Goal: Navigation & Orientation: Find specific page/section

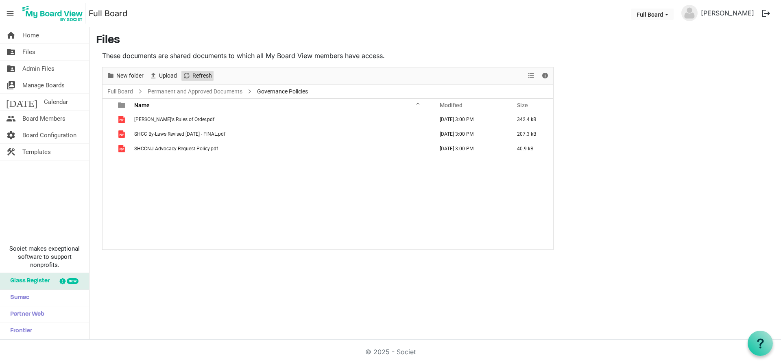
click at [204, 76] on span "Refresh" at bounding box center [201, 76] width 21 height 10
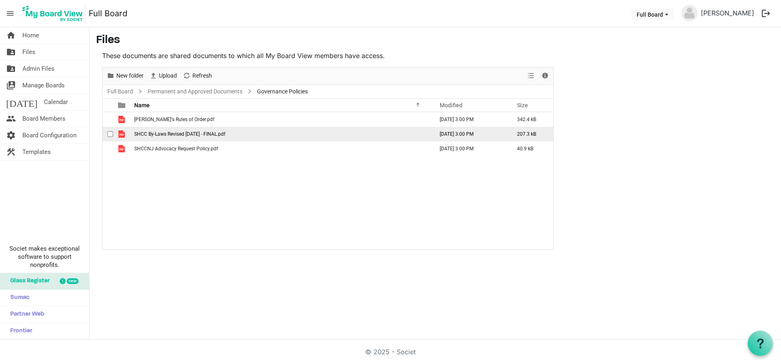
click at [111, 134] on span "checkbox" at bounding box center [110, 134] width 6 height 6
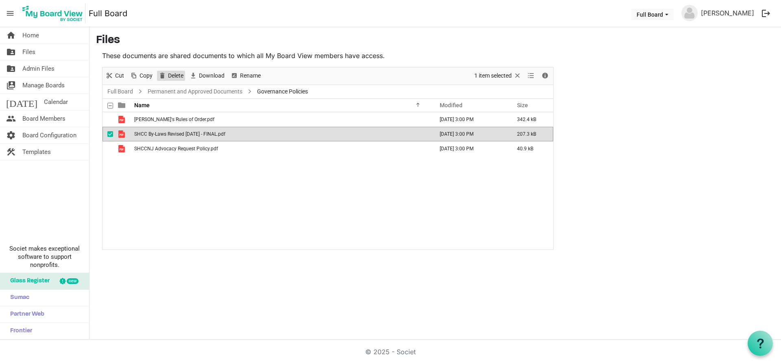
click at [181, 74] on span "Delete" at bounding box center [175, 76] width 17 height 10
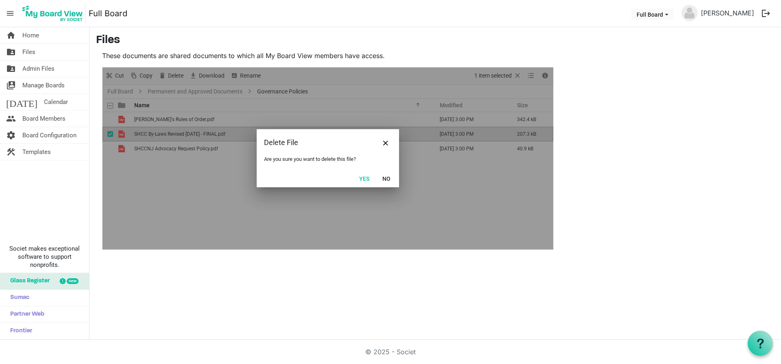
click at [364, 180] on button "Yes" at bounding box center [364, 178] width 21 height 11
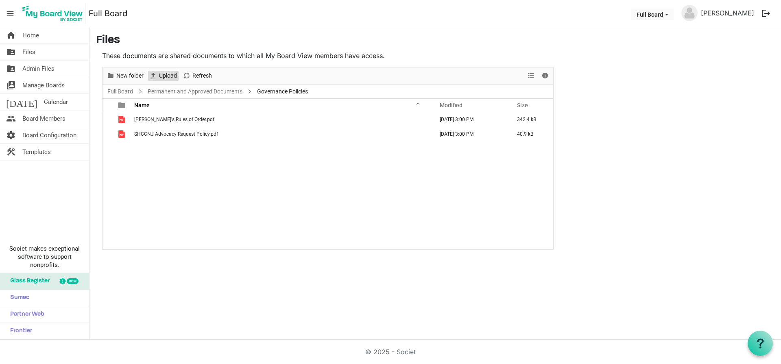
click at [165, 73] on span "Upload" at bounding box center [168, 76] width 20 height 10
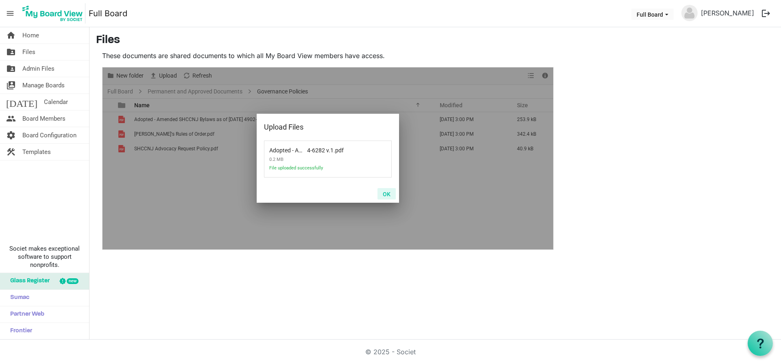
click at [388, 193] on button "OK" at bounding box center [386, 193] width 18 height 11
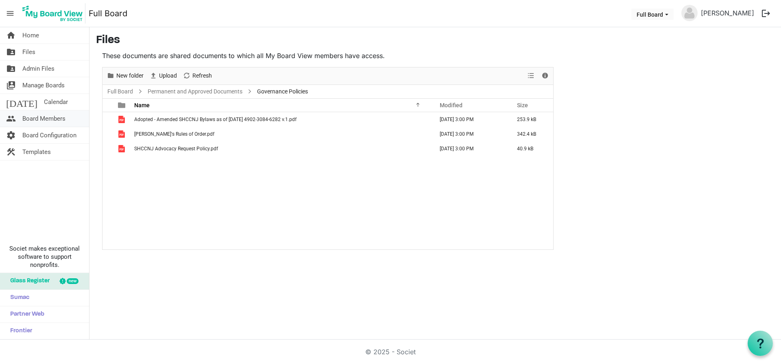
click at [41, 122] on span "Board Members" at bounding box center [43, 119] width 43 height 16
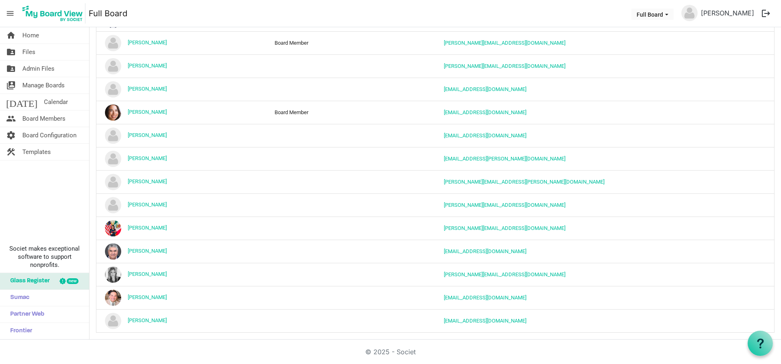
scroll to position [189, 0]
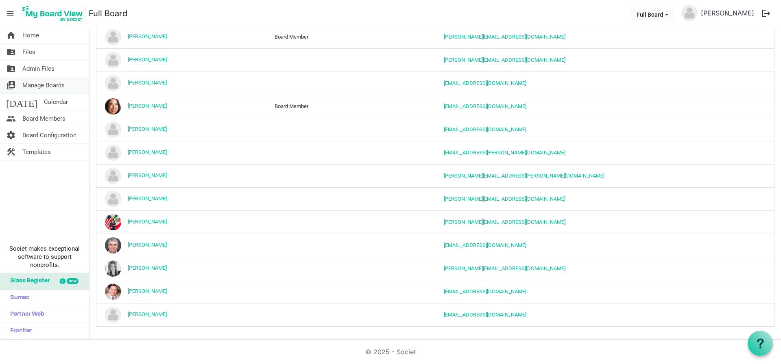
click at [35, 89] on span "Manage Boards" at bounding box center [43, 85] width 42 height 16
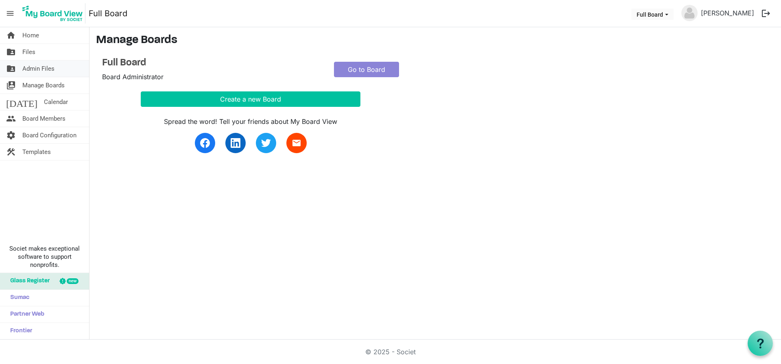
click at [38, 67] on span "Admin Files" at bounding box center [38, 69] width 32 height 16
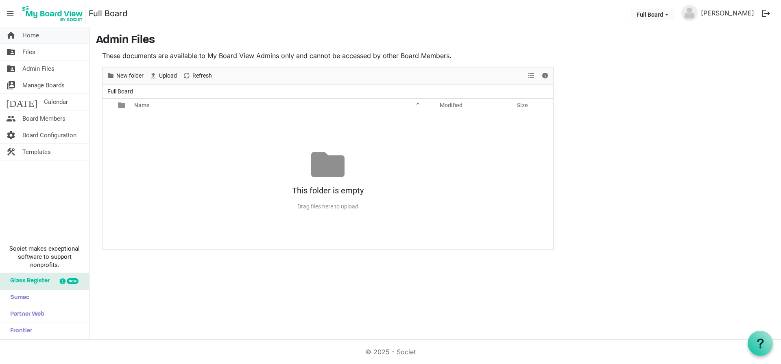
click at [30, 35] on span "Home" at bounding box center [30, 35] width 17 height 16
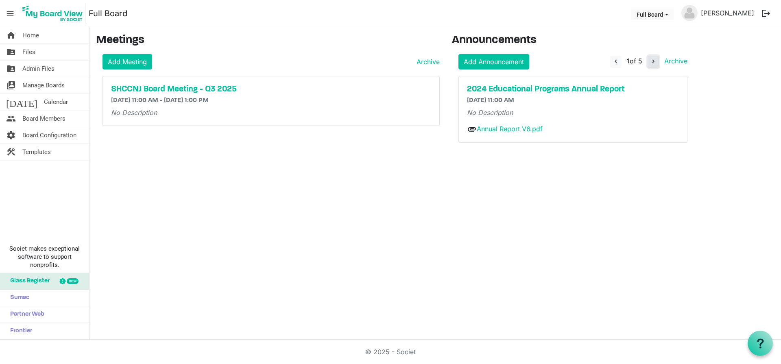
click at [657, 65] on button "navigate_next" at bounding box center [652, 62] width 11 height 12
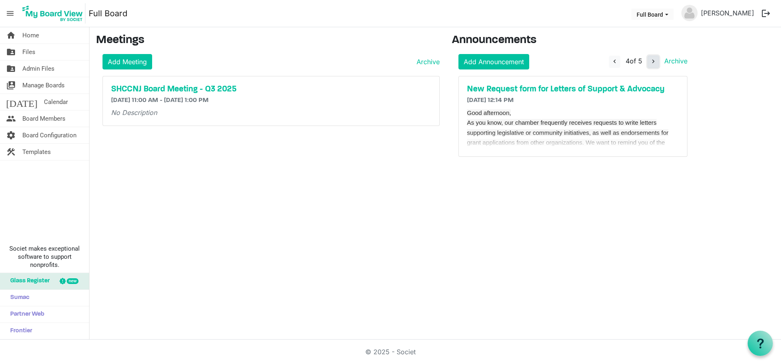
click at [656, 64] on span "navigate_next" at bounding box center [652, 61] width 7 height 7
click at [39, 70] on span "Admin Files" at bounding box center [38, 69] width 32 height 16
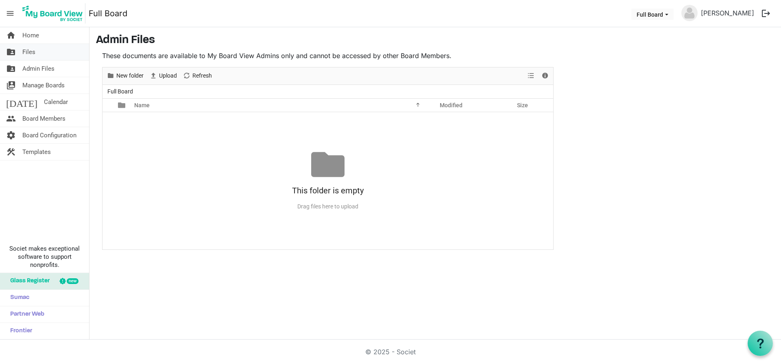
drag, startPoint x: 35, startPoint y: 68, endPoint x: 19, endPoint y: 53, distance: 22.2
click at [35, 68] on span "Admin Files" at bounding box center [38, 69] width 32 height 16
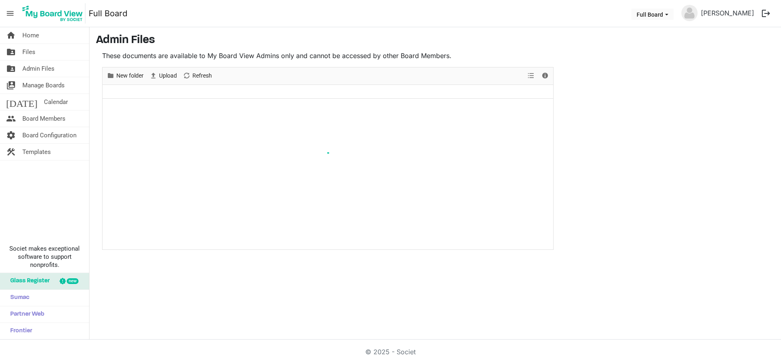
click at [22, 53] on link "folder_shared Files" at bounding box center [44, 52] width 89 height 16
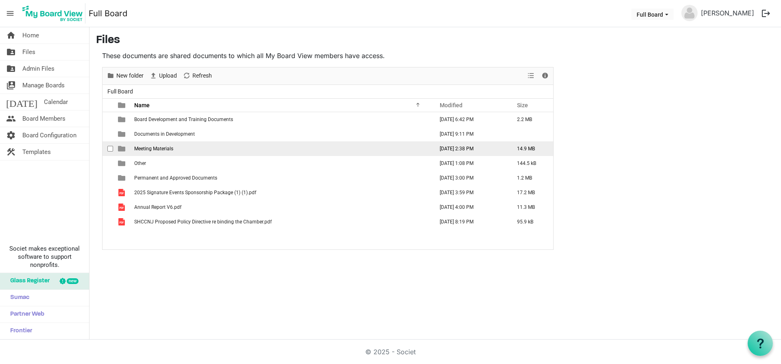
click at [145, 150] on span "Meeting Materials" at bounding box center [153, 149] width 39 height 6
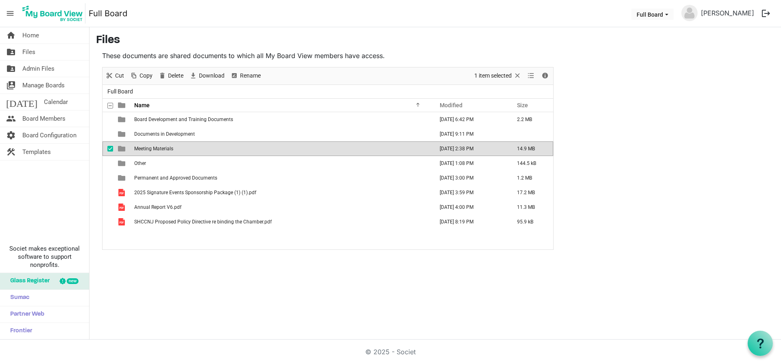
click at [145, 150] on span "Meeting Materials" at bounding box center [153, 149] width 39 height 6
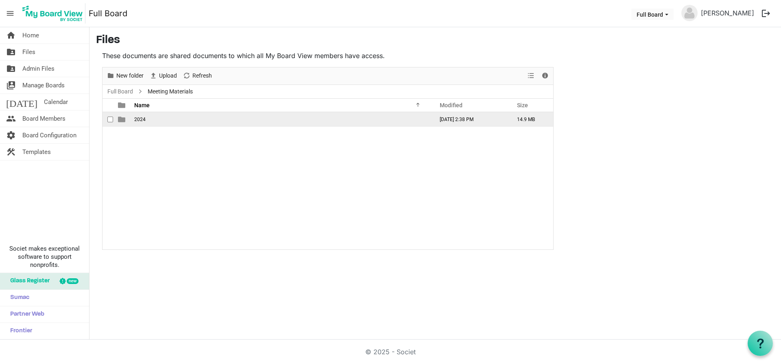
click at [137, 120] on span "2024" at bounding box center [139, 120] width 11 height 6
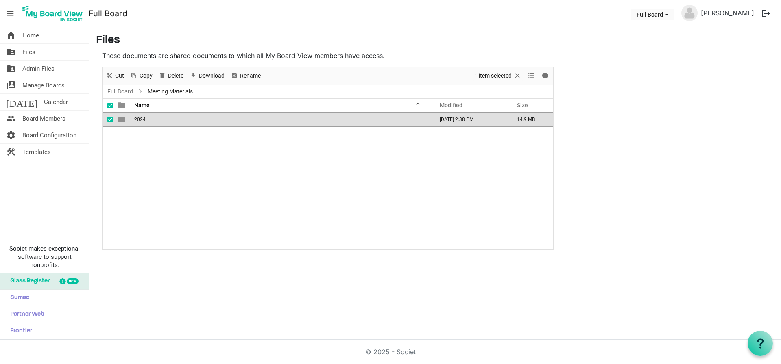
click at [137, 120] on span "2024" at bounding box center [139, 120] width 11 height 6
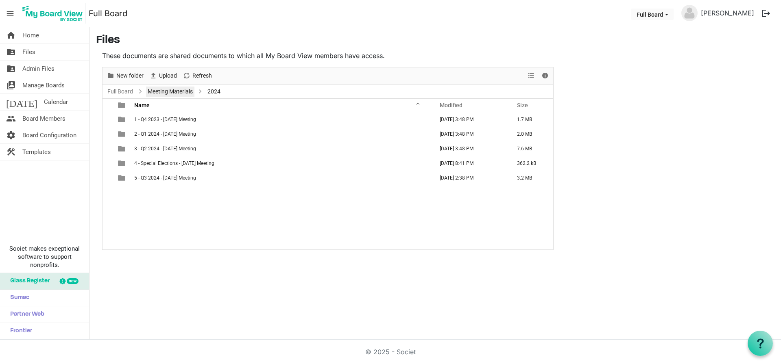
drag, startPoint x: 174, startPoint y: 91, endPoint x: 156, endPoint y: 93, distance: 18.8
click at [174, 91] on link "Meeting Materials" at bounding box center [170, 92] width 48 height 10
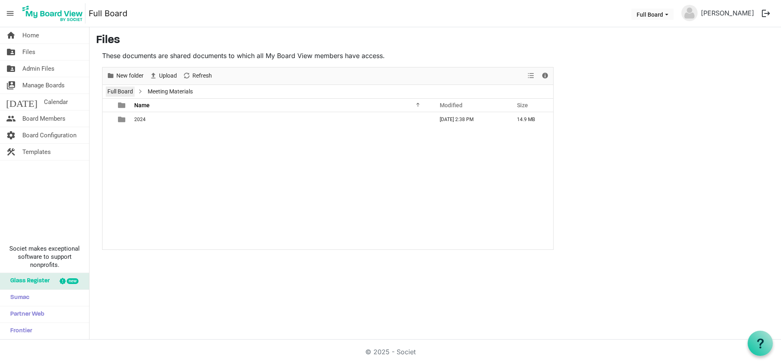
click at [118, 91] on link "Full Board" at bounding box center [120, 92] width 29 height 10
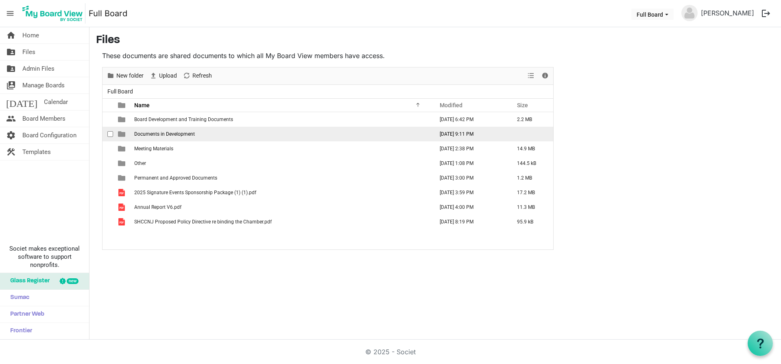
click at [163, 135] on span "Documents in Development" at bounding box center [164, 134] width 61 height 6
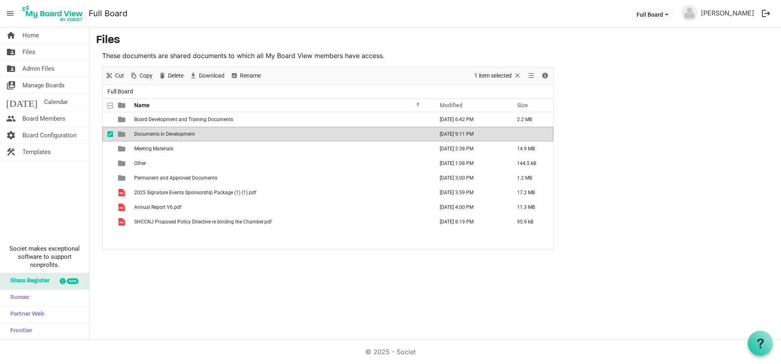
click at [163, 136] on span "Documents in Development" at bounding box center [164, 134] width 61 height 6
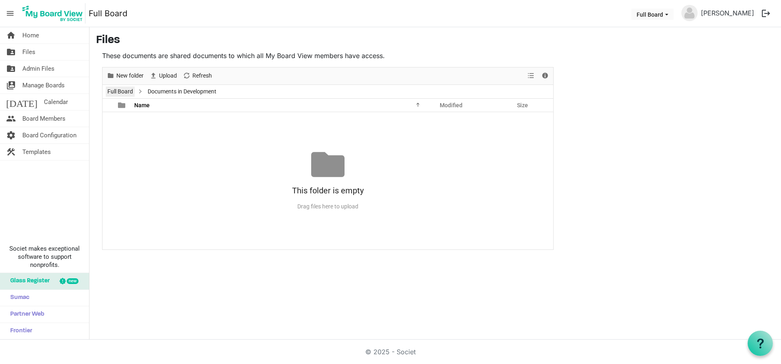
click at [127, 89] on link "Full Board" at bounding box center [120, 92] width 29 height 10
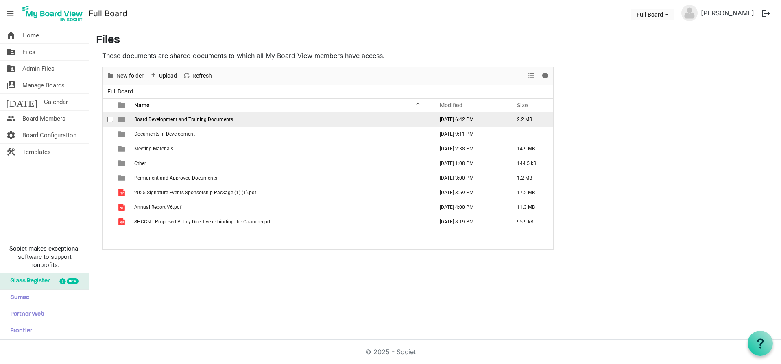
click at [180, 120] on span "Board Development and Training Documents" at bounding box center [183, 120] width 99 height 6
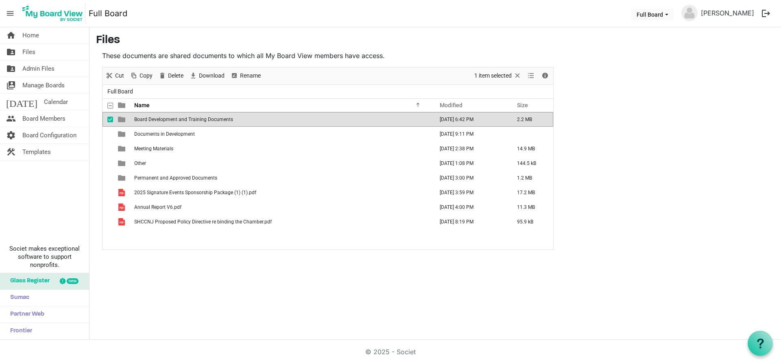
click at [180, 120] on span "Board Development and Training Documents" at bounding box center [183, 120] width 99 height 6
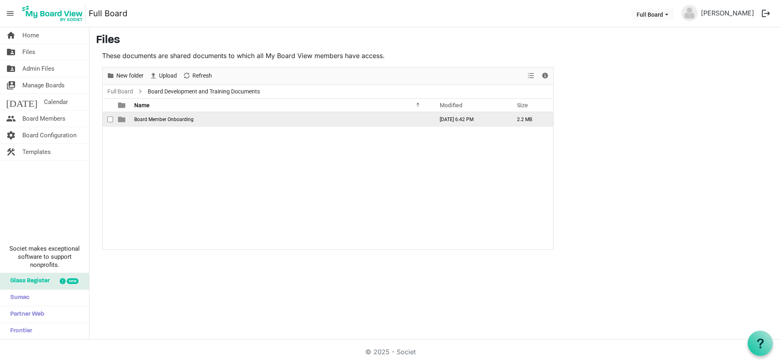
click at [177, 121] on span "Board Member Onboarding" at bounding box center [163, 120] width 59 height 6
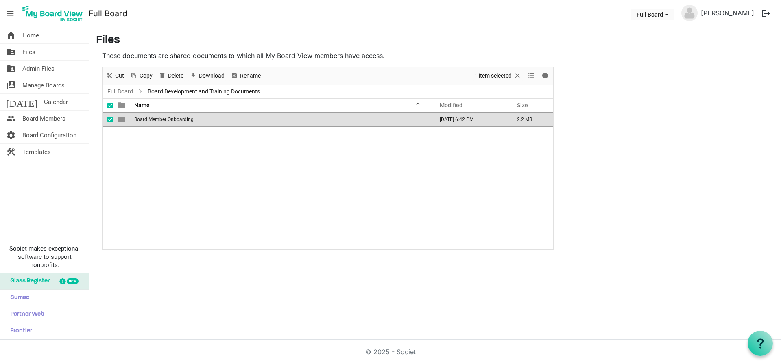
click at [177, 121] on span "Board Member Onboarding" at bounding box center [163, 120] width 59 height 6
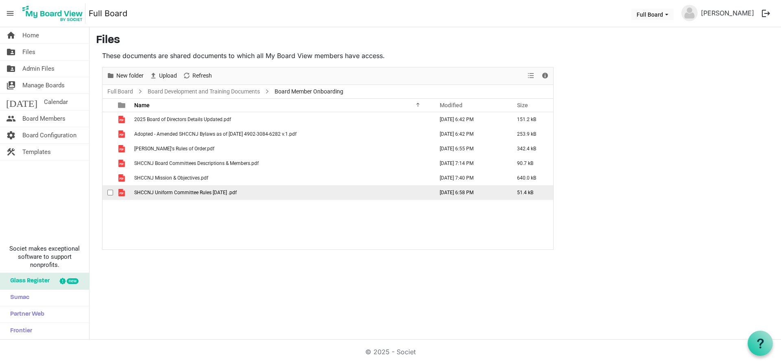
click at [188, 193] on span "SHCCNJ Uniform Committee Rules [DATE] .pdf" at bounding box center [185, 193] width 102 height 6
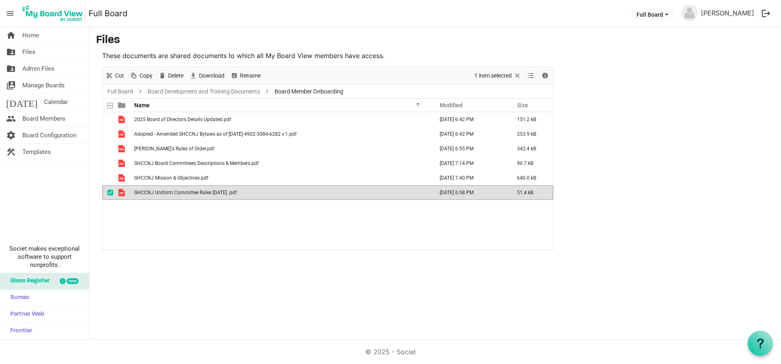
click at [188, 193] on span "SHCCNJ Uniform Committee Rules [DATE] .pdf" at bounding box center [185, 193] width 102 height 6
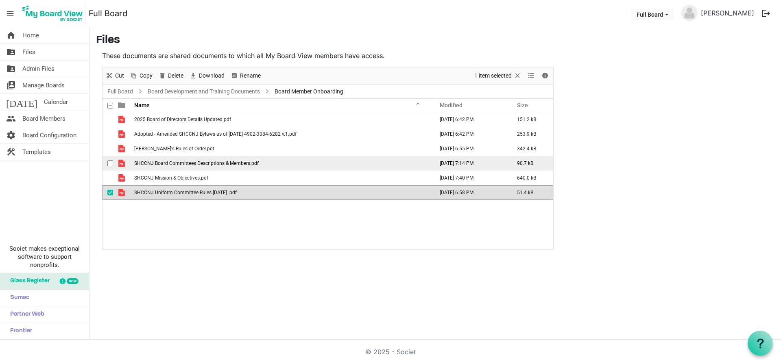
click at [185, 164] on span "SHCCNJ Board Committees Descriptions & Members.pdf" at bounding box center [196, 164] width 124 height 6
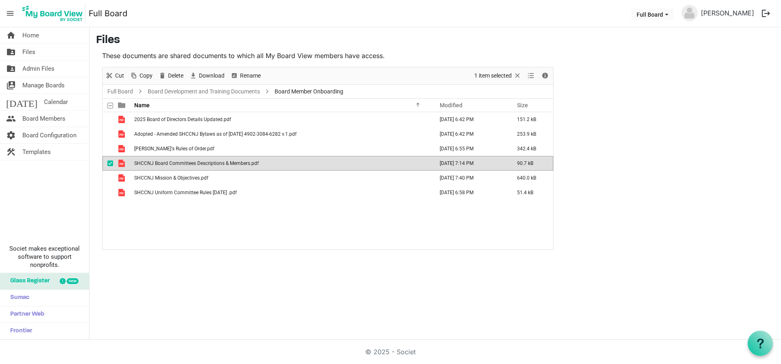
click at [185, 164] on span "SHCCNJ Board Committees Descriptions & Members.pdf" at bounding box center [196, 164] width 124 height 6
click at [474, 316] on div "home Home folder_shared Files folder_shared Admin Files switch_account Manage B…" at bounding box center [390, 183] width 781 height 313
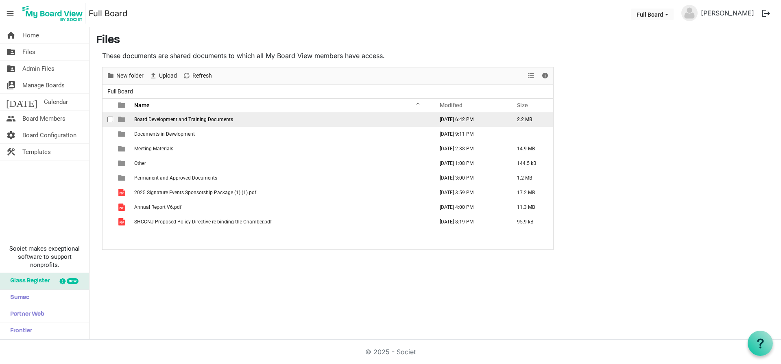
click at [152, 121] on span "Board Development and Training Documents" at bounding box center [183, 120] width 99 height 6
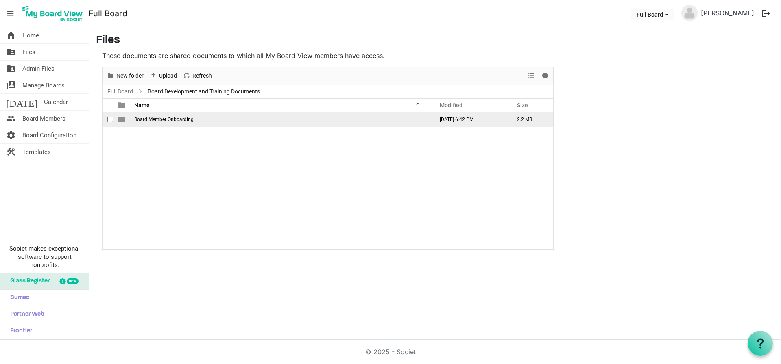
click at [154, 121] on span "Board Member Onboarding" at bounding box center [163, 120] width 59 height 6
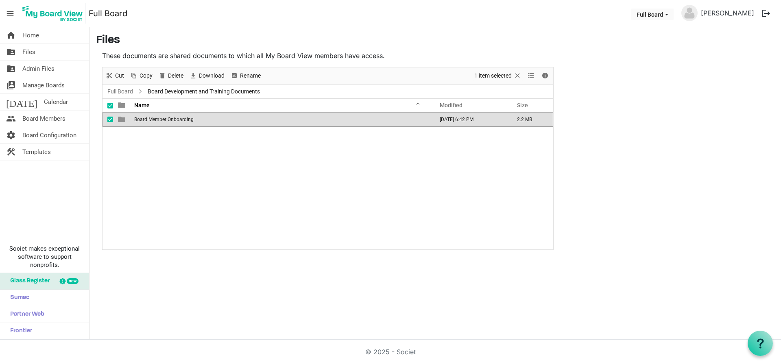
click at [154, 121] on span "Board Member Onboarding" at bounding box center [163, 120] width 59 height 6
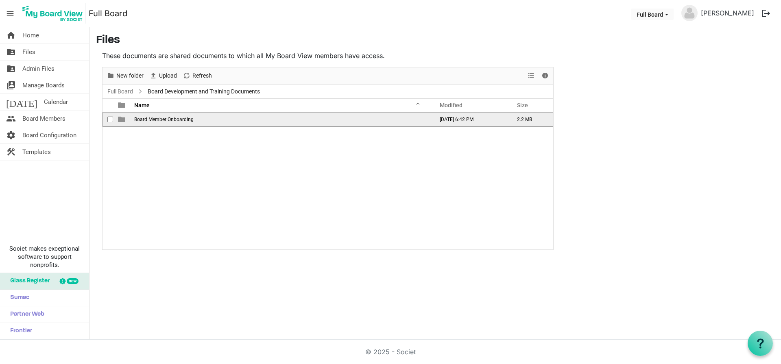
click at [154, 121] on span "Board Member Onboarding" at bounding box center [163, 120] width 59 height 6
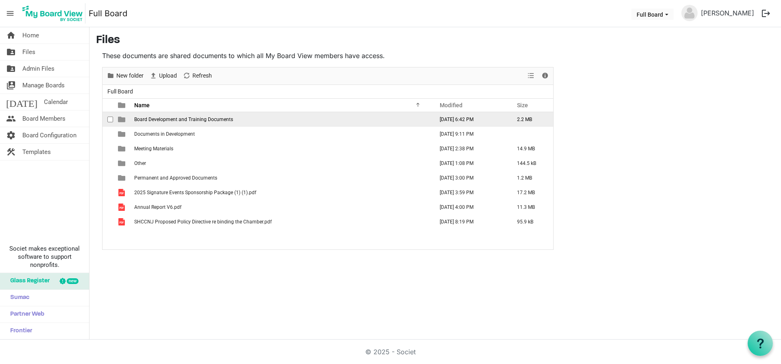
click at [201, 121] on span "Board Development and Training Documents" at bounding box center [183, 120] width 99 height 6
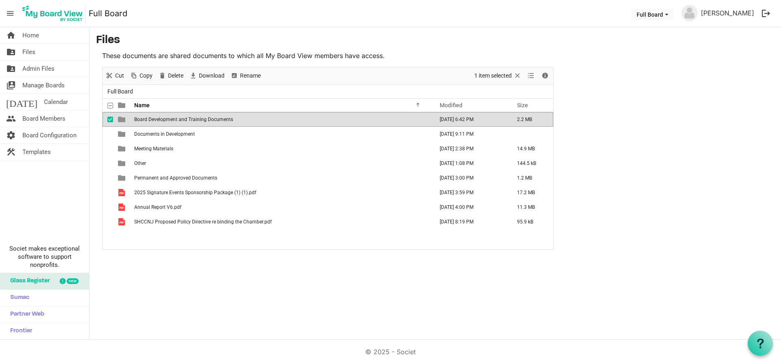
click at [177, 120] on span "Board Development and Training Documents" at bounding box center [183, 120] width 99 height 6
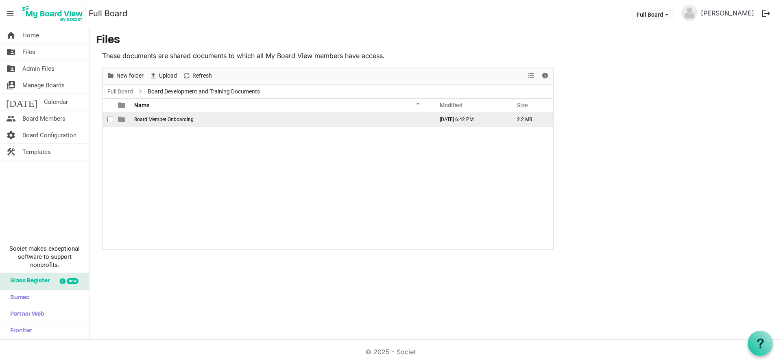
click at [153, 120] on span "Board Member Onboarding" at bounding box center [163, 120] width 59 height 6
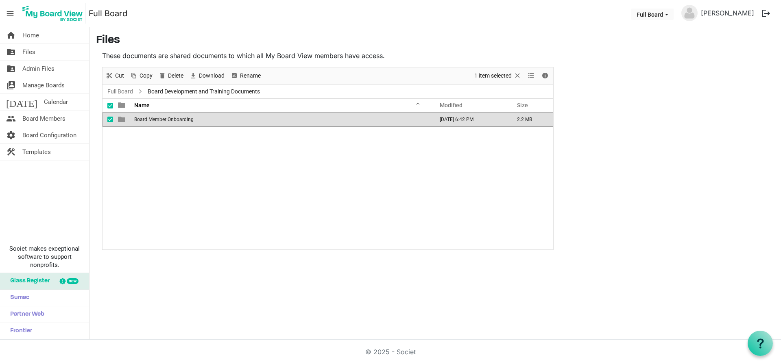
click at [153, 120] on span "Board Member Onboarding" at bounding box center [163, 120] width 59 height 6
